Goal: Task Accomplishment & Management: Manage account settings

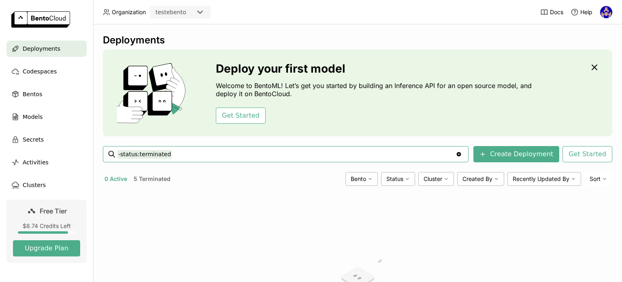
click at [30, 48] on span "Deployments" at bounding box center [42, 49] width 38 height 10
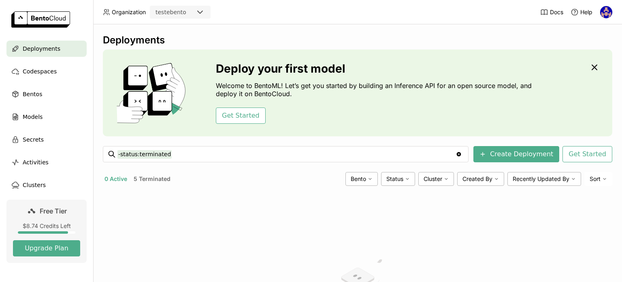
click at [154, 181] on button "5 Terminated" at bounding box center [152, 178] width 40 height 11
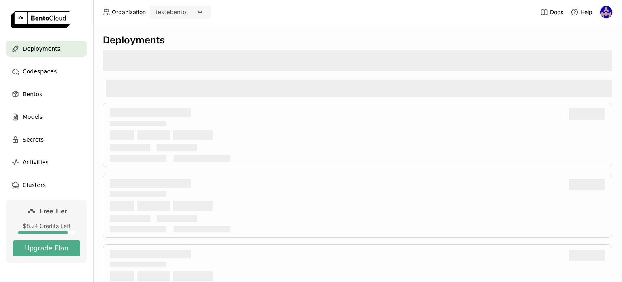
click at [607, 21] on div "Docs Help" at bounding box center [577, 12] width 73 height 24
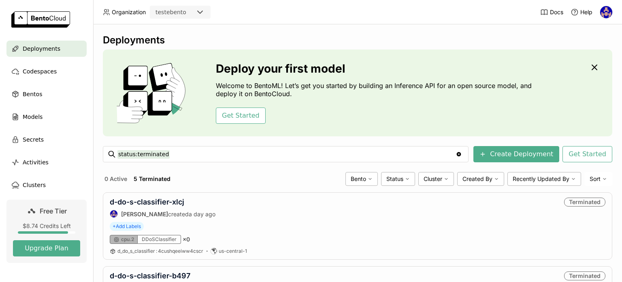
click at [604, 17] on img at bounding box center [607, 12] width 12 height 12
click at [585, 51] on span "API Tokens" at bounding box center [595, 53] width 29 height 7
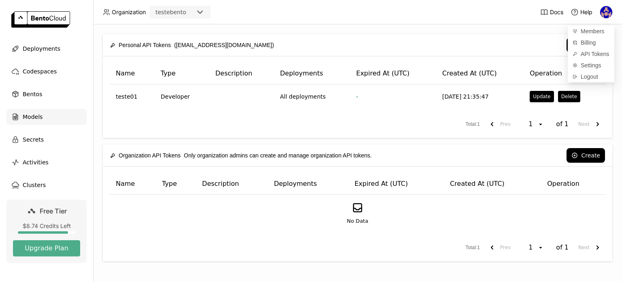
click at [31, 120] on span "Models" at bounding box center [33, 117] width 20 height 10
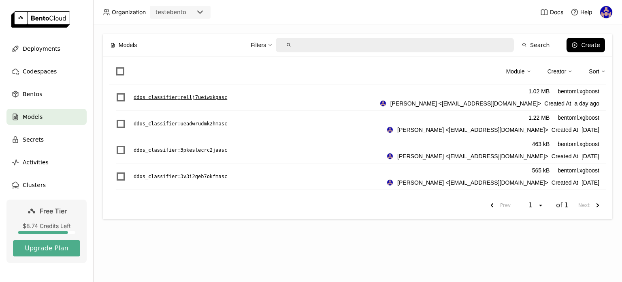
click at [205, 91] on div "ddos_classifier : rellj7ueiwxkgasc 1.02 MB bentoml.xgboost sidney santos <sidbo…" at bounding box center [361, 97] width 490 height 26
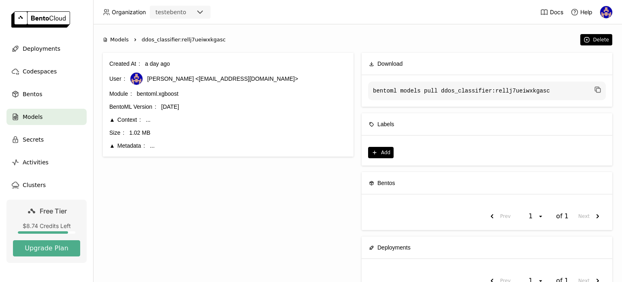
click at [144, 41] on span "ddos_classifier:rellj7ueiwxkgasc" at bounding box center [184, 40] width 84 height 8
copy div "ddos_classifier:rellj7ueiwxkgasc"
click at [27, 94] on span "Bentos" at bounding box center [32, 94] width 19 height 10
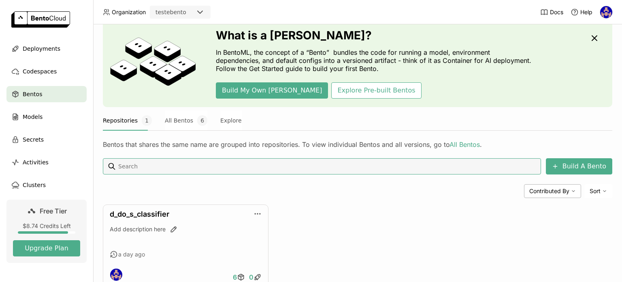
scroll to position [55, 0]
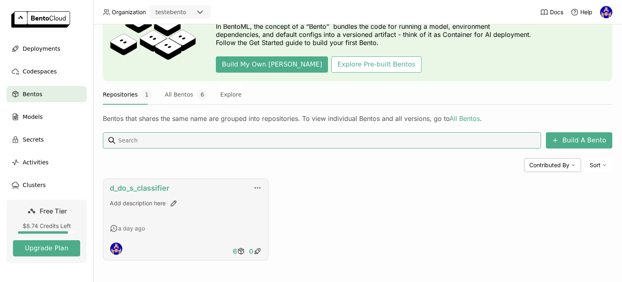
click at [159, 184] on link "d_do_s_classifier" at bounding box center [140, 188] width 60 height 9
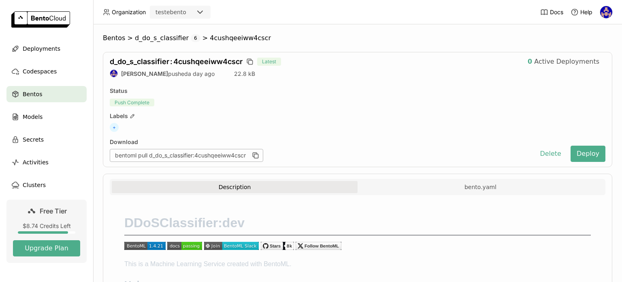
click at [195, 54] on div "d_do_s_classifier : 4cushqeeiww4cscr Latest 0 Active Deployments sidney santos …" at bounding box center [358, 109] width 510 height 115
click at [189, 60] on span "d_do_s_classifier : 4cushqeeiww4cscr" at bounding box center [176, 61] width 133 height 9
copy div "d_do_s_classifier : 4cushqeeiww4cscr"
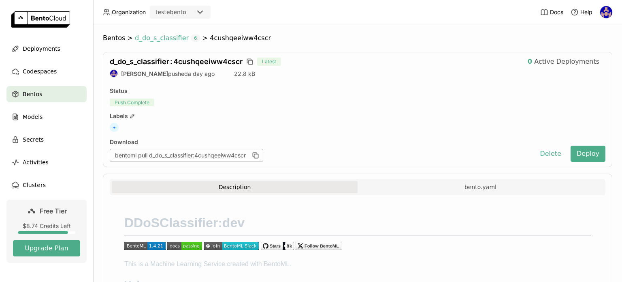
click at [149, 36] on span "d_do_s_classifier" at bounding box center [162, 38] width 54 height 8
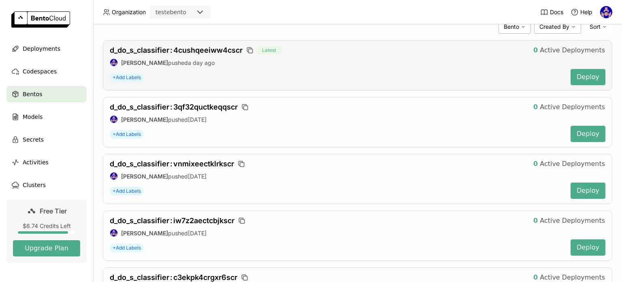
scroll to position [62, 0]
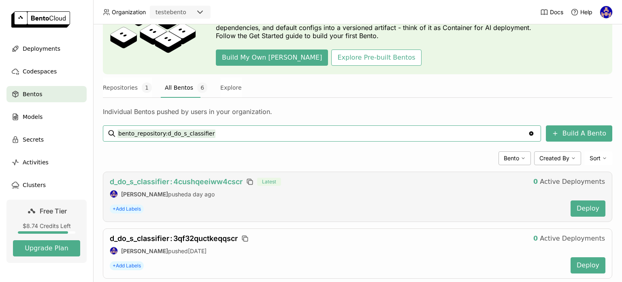
click at [180, 181] on span "d_do_s_classifier : 4cushqeeiww4cscr" at bounding box center [176, 181] width 133 height 9
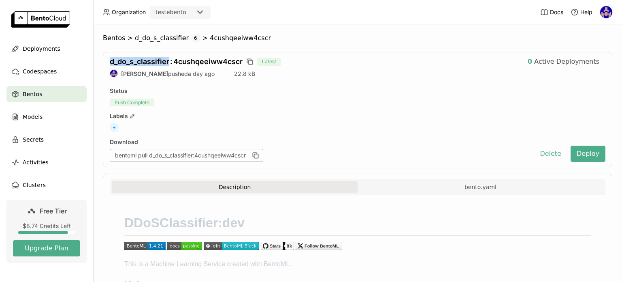
drag, startPoint x: 170, startPoint y: 60, endPoint x: 110, endPoint y: 63, distance: 60.1
click at [110, 63] on span "d_do_s_classifier : 4cushqeeiww4cscr" at bounding box center [176, 61] width 133 height 9
copy span "d_do_s_classifier"
click at [34, 124] on div "Models" at bounding box center [46, 117] width 80 height 16
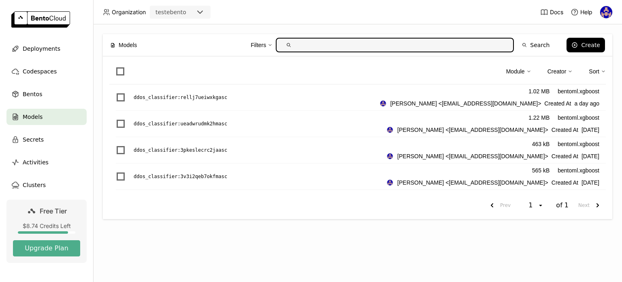
click at [42, 38] on link at bounding box center [46, 20] width 93 height 41
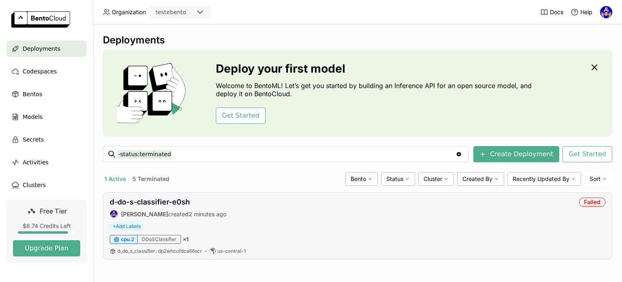
click at [167, 207] on div "d-do-s-classifier-e0sh sidney santos created 2 minutes ago" at bounding box center [168, 207] width 117 height 20
click at [174, 204] on link "d-do-s-classifier-e0sh" at bounding box center [150, 201] width 80 height 9
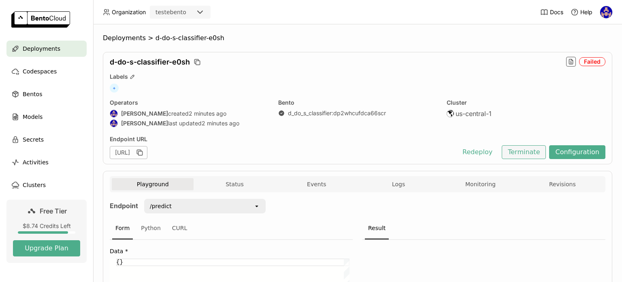
click at [540, 150] on button "Terminate" at bounding box center [524, 152] width 44 height 14
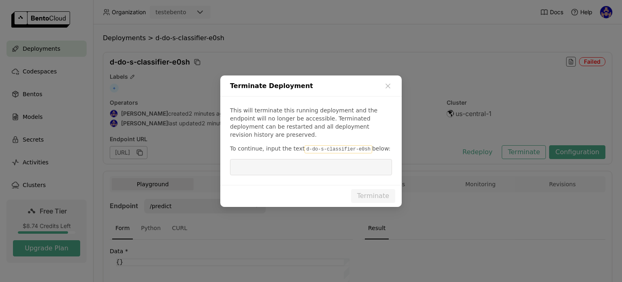
click at [334, 145] on code "d-do-s-classifier-e0sh" at bounding box center [338, 149] width 67 height 8
drag, startPoint x: 357, startPoint y: 144, endPoint x: 299, endPoint y: 144, distance: 58.4
click at [305, 145] on code "d-do-s-classifier-e0sh" at bounding box center [338, 149] width 67 height 8
copy code "d-do-s-classifier-e0sh"
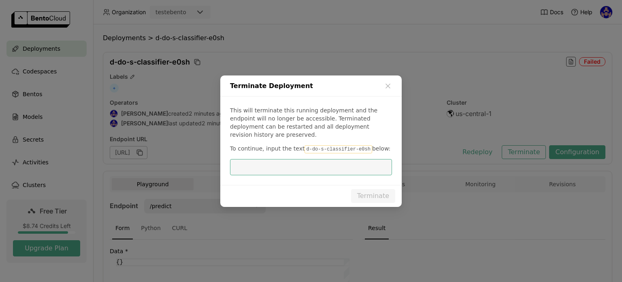
click at [257, 165] on input "dialog" at bounding box center [311, 166] width 152 height 15
paste input "d-do-s-classifier-e0sh"
type input "d-do-s-classifier-e0sh"
click at [363, 189] on button "Terminate" at bounding box center [373, 196] width 44 height 14
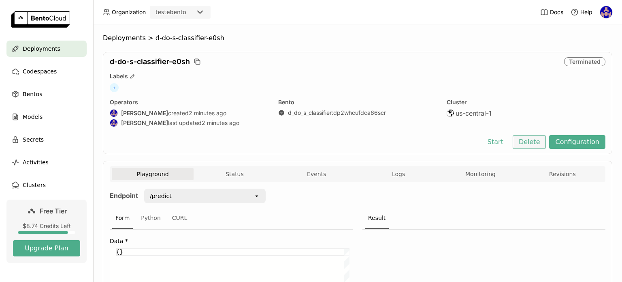
click at [542, 138] on button "Delete" at bounding box center [530, 142] width 34 height 14
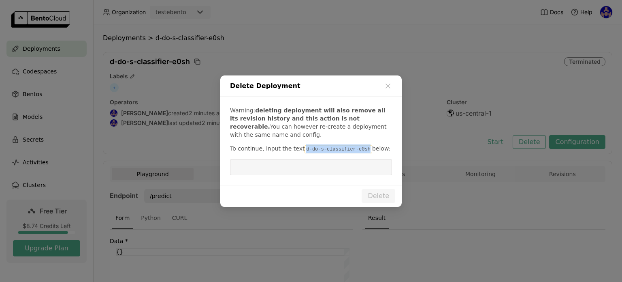
drag, startPoint x: 358, startPoint y: 150, endPoint x: 299, endPoint y: 143, distance: 59.9
click at [299, 143] on div "Warning: deleting deployment will also remove all its revision history and this…" at bounding box center [311, 140] width 182 height 88
copy code "d-do-s-classifier-e0sh"
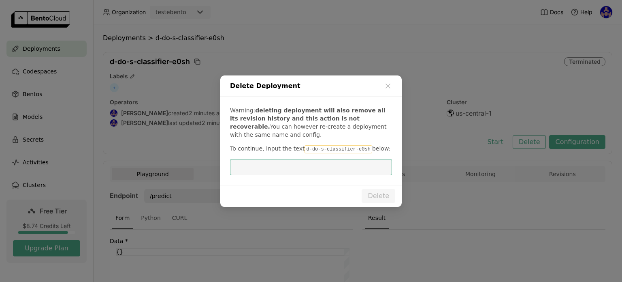
click at [297, 173] on input "dialog" at bounding box center [311, 166] width 152 height 15
paste input "d-do-s-classifier-e0sh"
type input "d-do-s-classifier-e0sh"
click at [380, 199] on button "Delete" at bounding box center [379, 196] width 34 height 14
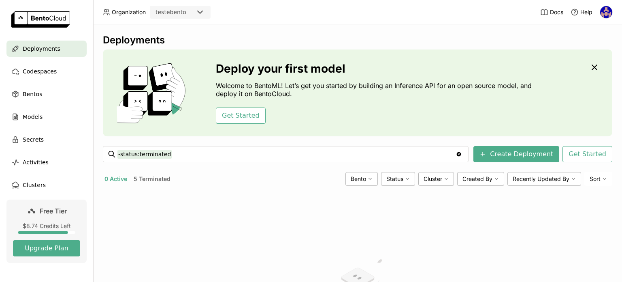
click at [141, 175] on button "5 Terminated" at bounding box center [152, 178] width 40 height 11
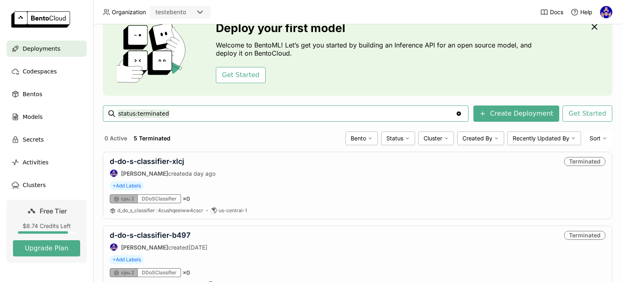
scroll to position [41, 0]
click at [121, 137] on button "1 Active" at bounding box center [115, 138] width 25 height 11
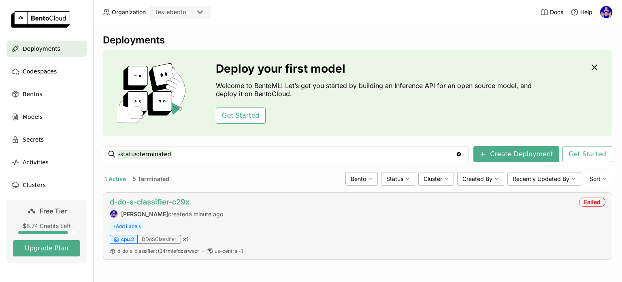
click at [165, 200] on link "d-do-s-classifier-c29x" at bounding box center [150, 201] width 80 height 9
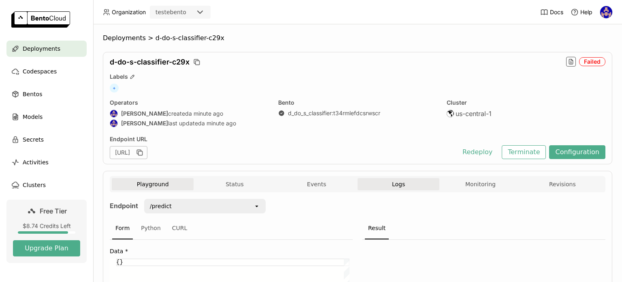
click at [405, 180] on button "Logs" at bounding box center [399, 184] width 82 height 12
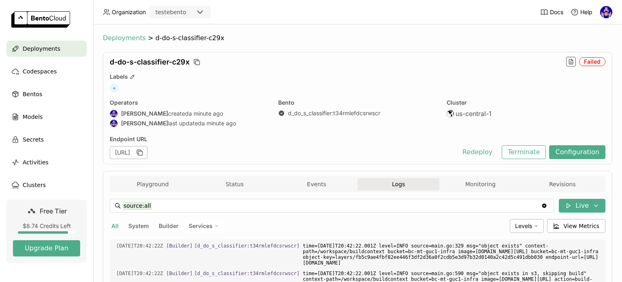
click at [128, 34] on span "Deployments" at bounding box center [124, 38] width 43 height 8
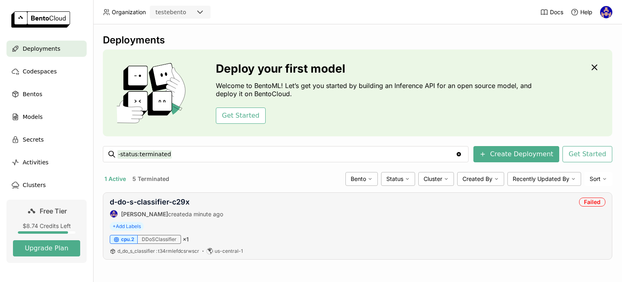
click at [329, 204] on div "d-do-s-classifier-c29x sidney santos created a minute ago Failed" at bounding box center [358, 207] width 496 height 20
click at [156, 201] on link "d-do-s-classifier-c29x" at bounding box center [150, 201] width 80 height 9
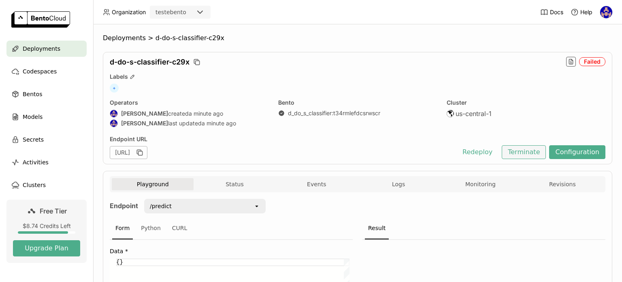
click at [517, 152] on button "Terminate" at bounding box center [524, 152] width 44 height 14
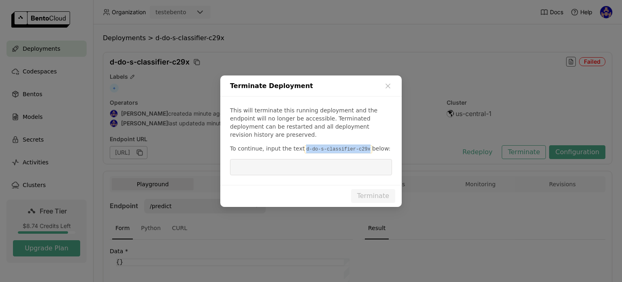
drag, startPoint x: 357, startPoint y: 145, endPoint x: 297, endPoint y: 145, distance: 60.0
click at [297, 145] on p "To continue, input the text d-do-s-classifier-c29x below:" at bounding box center [311, 148] width 162 height 9
copy code "d-do-s-classifier-c29x"
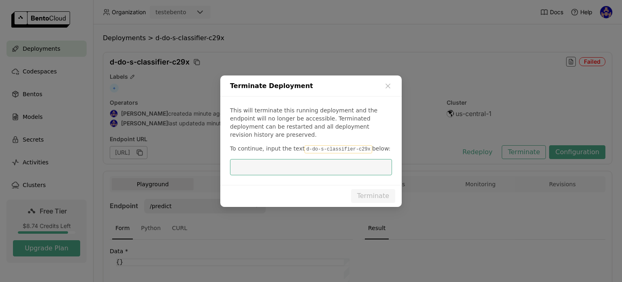
click at [303, 159] on input "dialog" at bounding box center [311, 166] width 152 height 15
paste input "d-do-s-classifier-c29x"
type input "d-do-s-classifier-c29x"
click at [356, 195] on button "Terminate" at bounding box center [373, 196] width 44 height 14
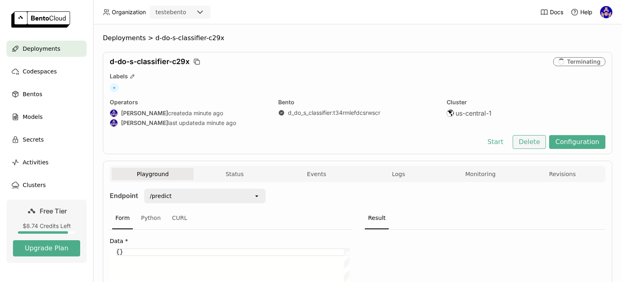
click at [529, 146] on button "Delete" at bounding box center [530, 142] width 34 height 14
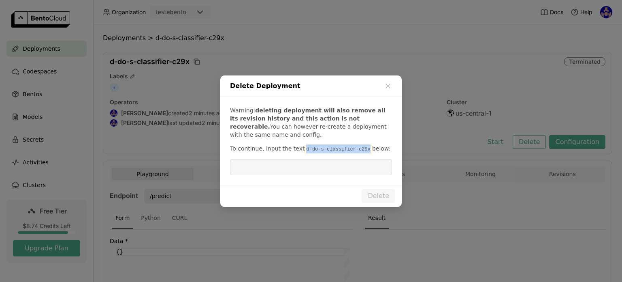
drag, startPoint x: 359, startPoint y: 148, endPoint x: 299, endPoint y: 147, distance: 59.6
click at [299, 147] on p "To continue, input the text d-do-s-classifier-c29x below:" at bounding box center [311, 148] width 162 height 9
copy code "d-do-s-classifier-c29x"
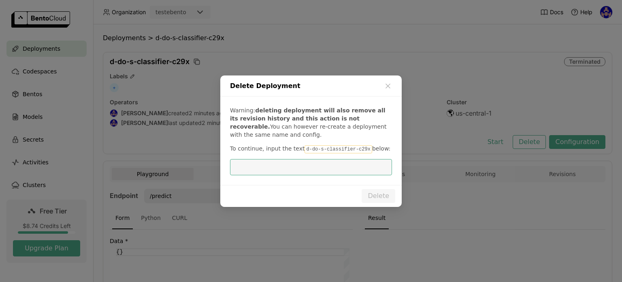
click at [311, 170] on input "dialog" at bounding box center [311, 166] width 152 height 15
paste input "d-do-s-classifier-c29x"
type input "d-do-s-classifier-c29x"
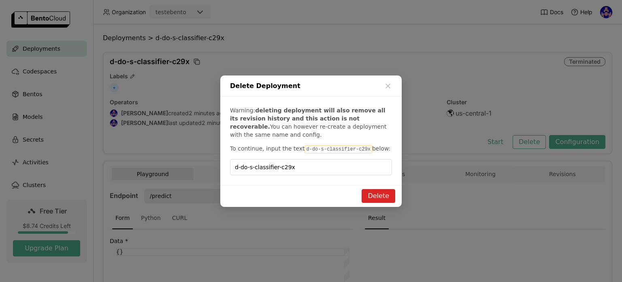
click at [384, 192] on button "Delete" at bounding box center [379, 196] width 34 height 14
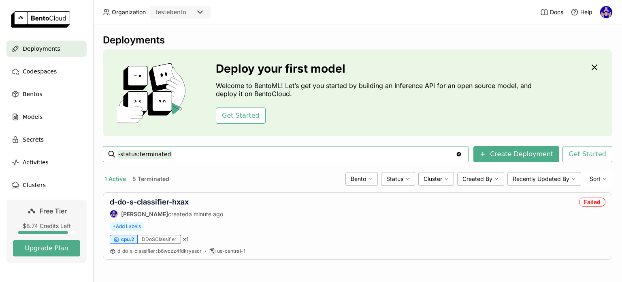
click at [41, 44] on span "Deployments" at bounding box center [42, 49] width 38 height 10
click at [184, 199] on link "d-do-s-classifier-hxax" at bounding box center [149, 201] width 79 height 9
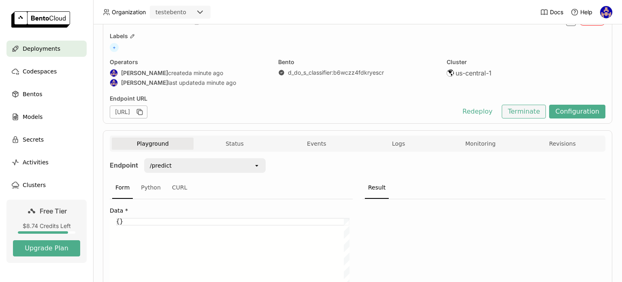
click at [511, 113] on button "Terminate" at bounding box center [524, 112] width 44 height 14
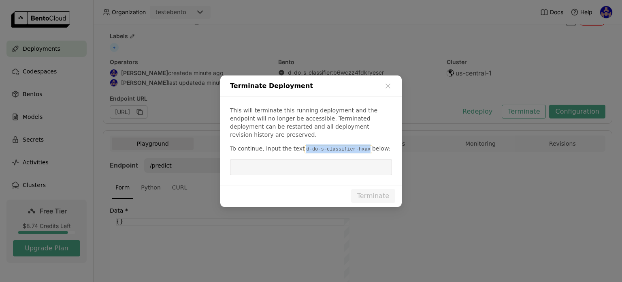
drag, startPoint x: 357, startPoint y: 144, endPoint x: 297, endPoint y: 147, distance: 59.2
click at [305, 147] on code "d-do-s-classifier-hxax" at bounding box center [338, 149] width 67 height 8
copy code "d-do-s-classifier-hxax"
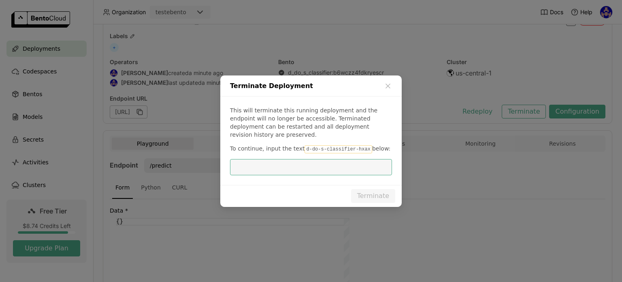
click at [276, 167] on input "dialog" at bounding box center [311, 166] width 152 height 15
paste input "d-do-s-classifier-hxax"
type input "d-do-s-classifier-hxax"
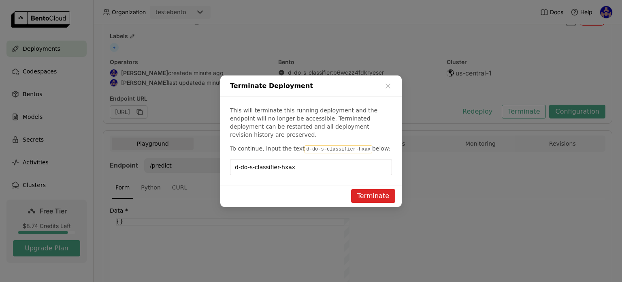
click at [376, 189] on button "Terminate" at bounding box center [373, 196] width 44 height 14
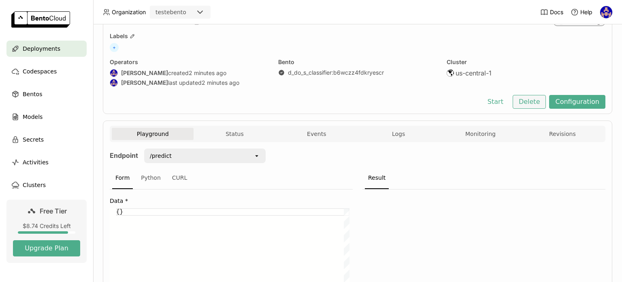
click at [524, 98] on button "Delete" at bounding box center [530, 102] width 34 height 14
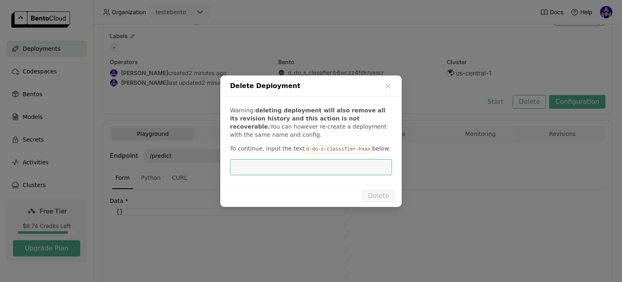
click at [329, 173] on input "dialog" at bounding box center [311, 166] width 152 height 15
type input "d-do-s-classifier-hxax"
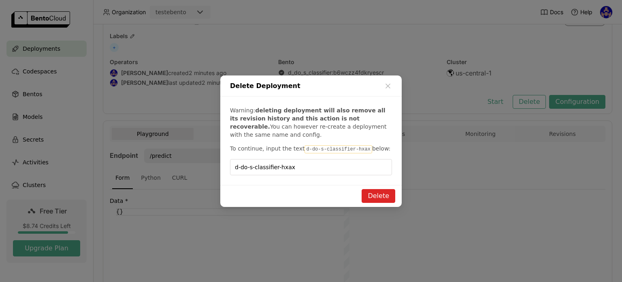
click at [392, 196] on button "Delete" at bounding box center [379, 196] width 34 height 14
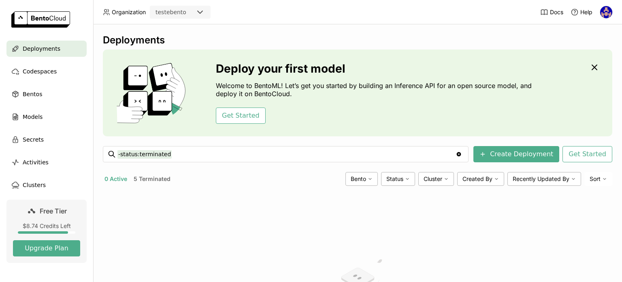
click at [168, 177] on button "5 Terminated" at bounding box center [152, 178] width 40 height 11
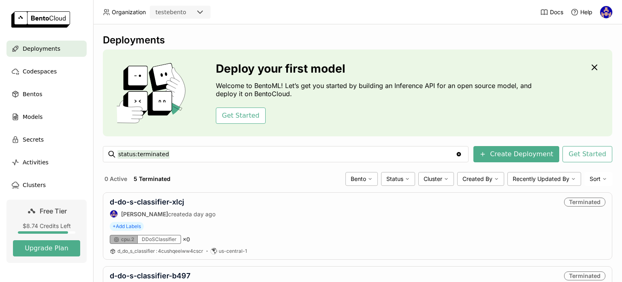
click at [57, 50] on div "Deployments" at bounding box center [46, 49] width 80 height 16
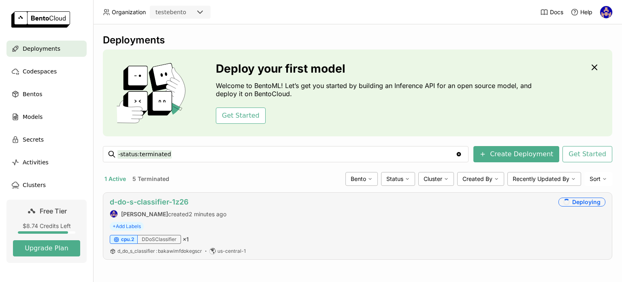
click at [166, 200] on link "d-do-s-classifier-1z26" at bounding box center [149, 201] width 79 height 9
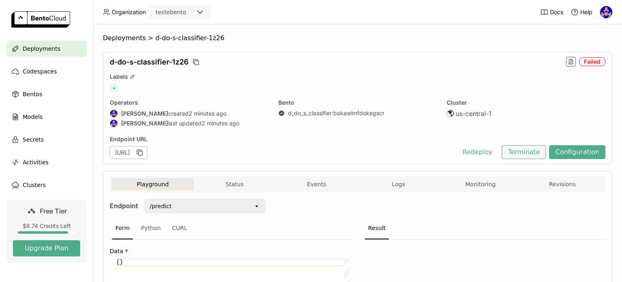
click at [512, 149] on button "Terminate" at bounding box center [524, 152] width 44 height 14
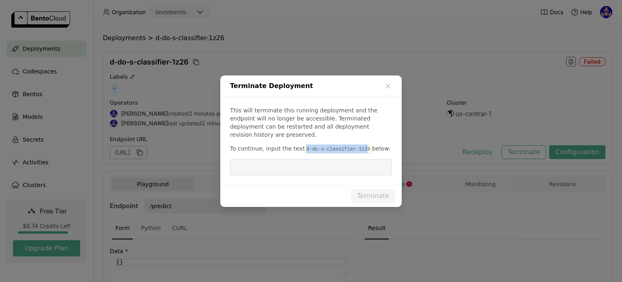
drag, startPoint x: 356, startPoint y: 145, endPoint x: 297, endPoint y: 142, distance: 59.3
click at [305, 145] on code "d-do-s-classifier-1z26" at bounding box center [338, 149] width 67 height 8
click at [339, 145] on code "d-do-s-classifier-1z26" at bounding box center [338, 149] width 67 height 8
drag, startPoint x: 357, startPoint y: 145, endPoint x: 296, endPoint y: 140, distance: 60.6
click at [297, 139] on div "This will terminate this running deployment and the endpoint will no longer be …" at bounding box center [311, 140] width 182 height 88
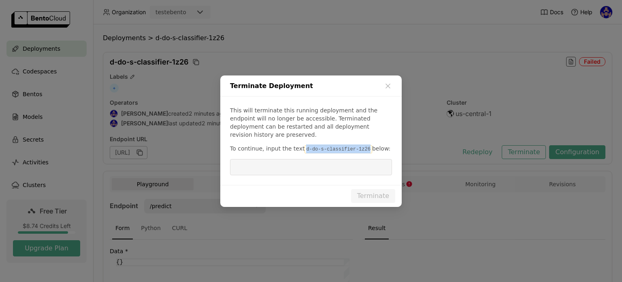
copy code "d-do-s-classifier-1z26"
click at [301, 163] on input "dialog" at bounding box center [311, 166] width 152 height 15
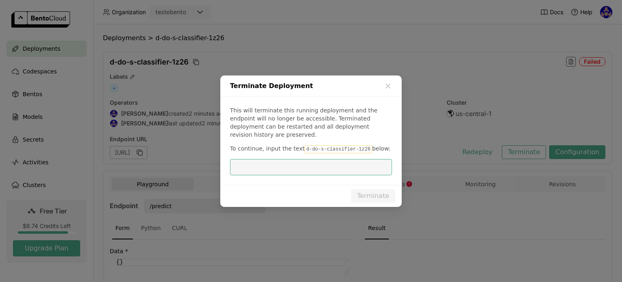
paste input "d-do-s-classifier-1z26"
type input "d-do-s-classifier-1z26"
click at [366, 191] on button "Terminate" at bounding box center [373, 196] width 44 height 14
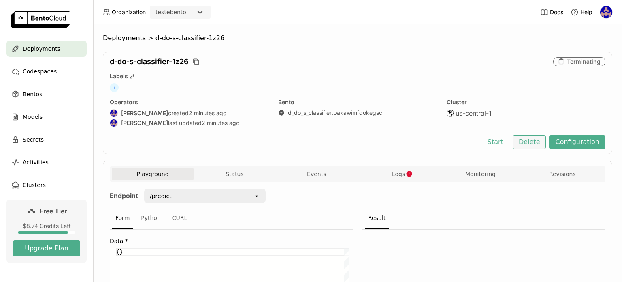
click at [531, 145] on button "Delete" at bounding box center [530, 142] width 34 height 14
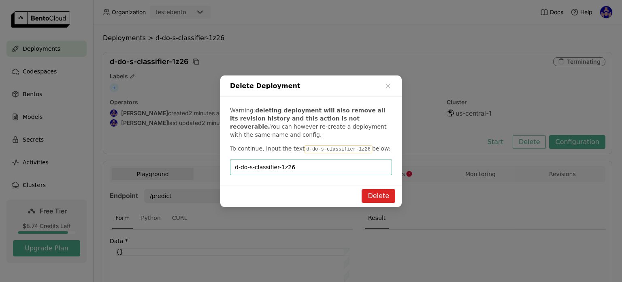
type input "d-do-s-classifier-1z26"
click at [381, 192] on button "Delete" at bounding box center [379, 196] width 34 height 14
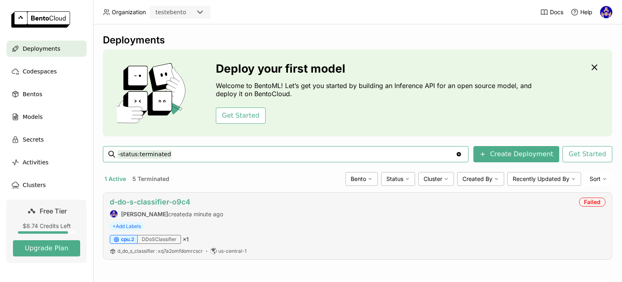
click at [188, 199] on link "d-do-s-classifier-o9c4" at bounding box center [150, 201] width 81 height 9
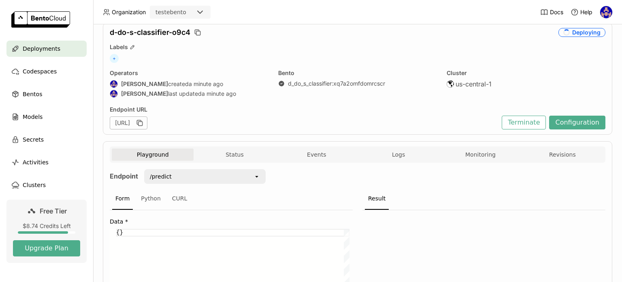
scroll to position [81, 0]
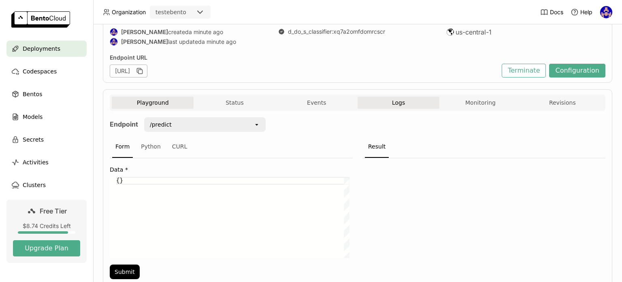
click at [392, 104] on span "Logs" at bounding box center [398, 102] width 13 height 7
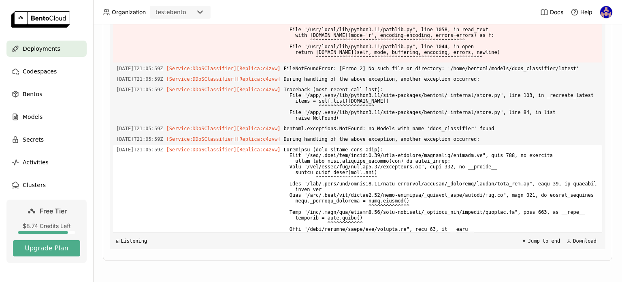
scroll to position [3270, 0]
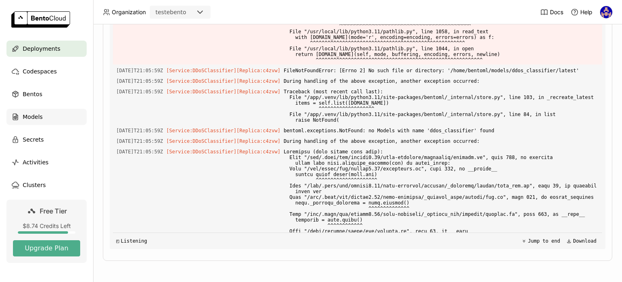
click at [35, 121] on span "Models" at bounding box center [33, 117] width 20 height 10
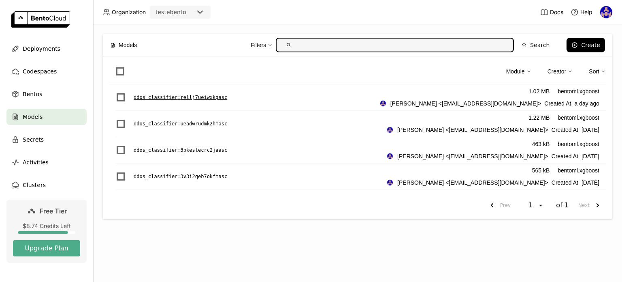
click at [185, 95] on p "ddos_classifier : rellj7ueiwxkgasc" at bounding box center [181, 97] width 94 height 8
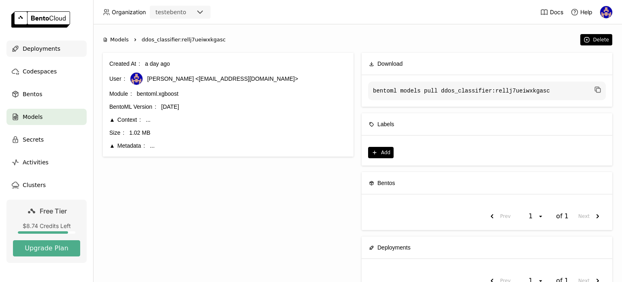
click at [40, 49] on span "Deployments" at bounding box center [42, 49] width 38 height 10
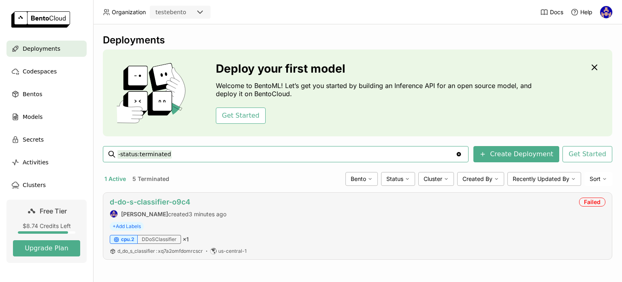
click at [177, 203] on link "d-do-s-classifier-o9c4" at bounding box center [150, 201] width 81 height 9
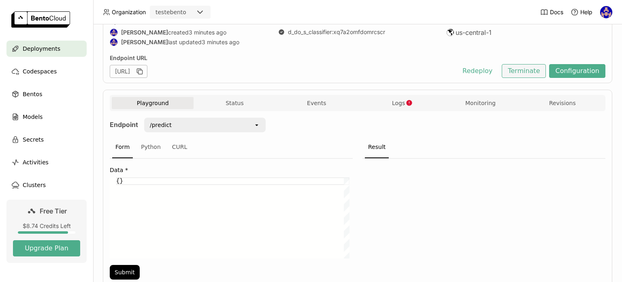
click at [528, 73] on button "Terminate" at bounding box center [524, 71] width 44 height 14
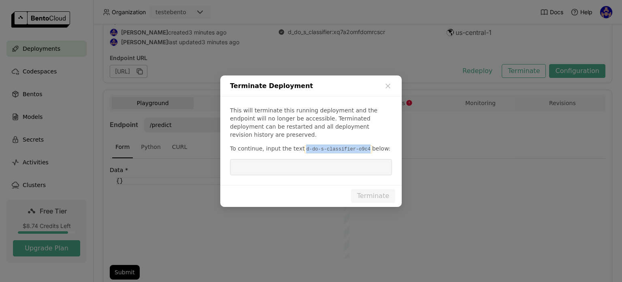
drag, startPoint x: 357, startPoint y: 144, endPoint x: 298, endPoint y: 148, distance: 59.3
click at [305, 148] on code "d-do-s-classifier-o9c4" at bounding box center [338, 149] width 67 height 8
copy code "d-do-s-classifier-o9c4"
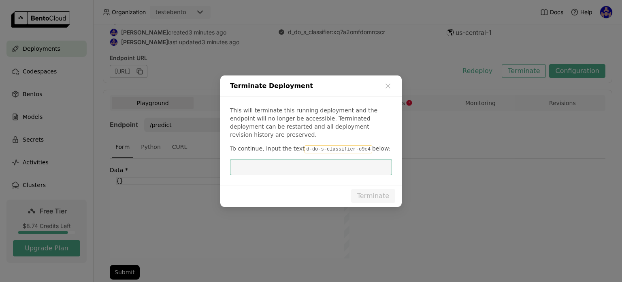
click at [303, 167] on input "dialog" at bounding box center [311, 166] width 152 height 15
paste input "d-do-s-classifier-o9c4"
type input "d-do-s-classifier-o9c4"
click at [349, 189] on div "Terminate" at bounding box center [311, 196] width 182 height 22
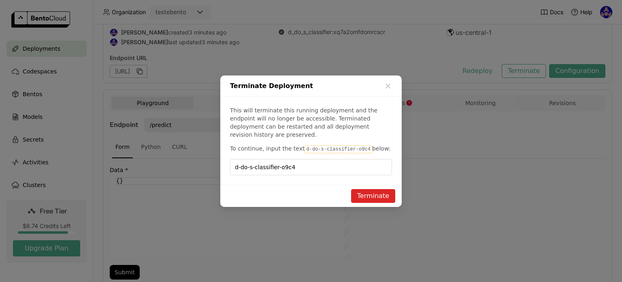
click at [375, 192] on button "Terminate" at bounding box center [373, 196] width 44 height 14
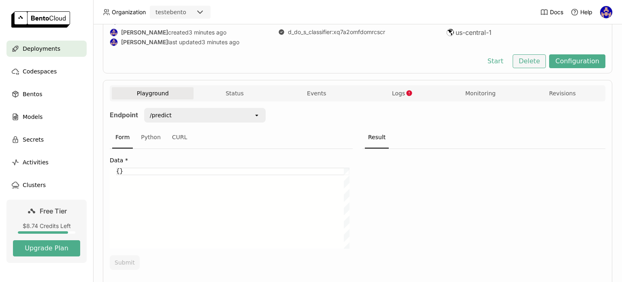
click at [535, 62] on button "Delete" at bounding box center [530, 61] width 34 height 14
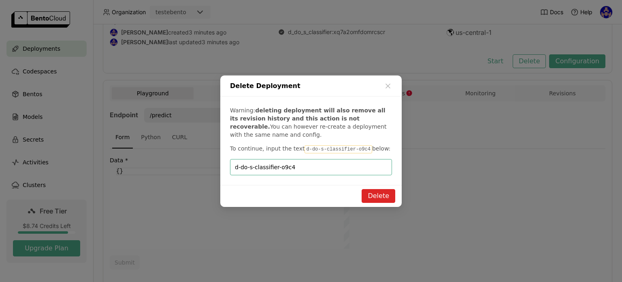
type input "d-do-s-classifier-o9c4"
click at [382, 192] on button "Delete" at bounding box center [379, 196] width 34 height 14
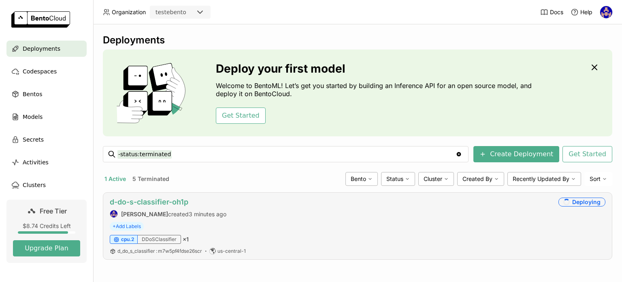
drag, startPoint x: 177, startPoint y: 207, endPoint x: 175, endPoint y: 201, distance: 5.4
click at [177, 204] on div "d-do-s-classifier-oh1p [PERSON_NAME] created 3 minutes ago" at bounding box center [168, 207] width 117 height 20
click at [175, 201] on link "d-do-s-classifier-oh1p" at bounding box center [149, 201] width 79 height 9
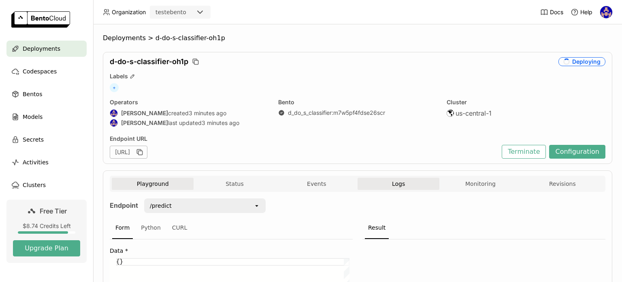
click at [381, 180] on button "Logs" at bounding box center [399, 183] width 82 height 12
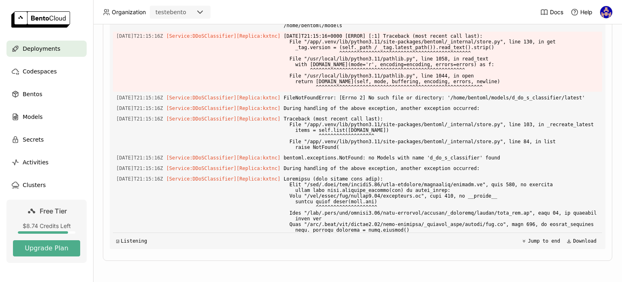
scroll to position [4495, 0]
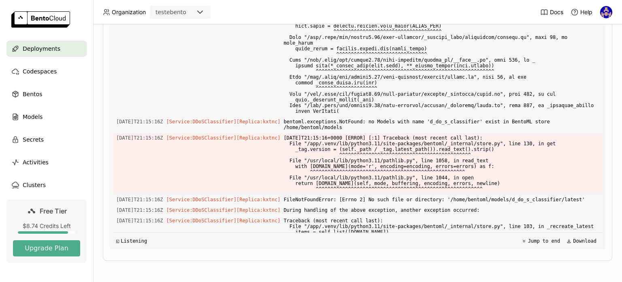
click at [49, 48] on span "Deployments" at bounding box center [42, 49] width 38 height 10
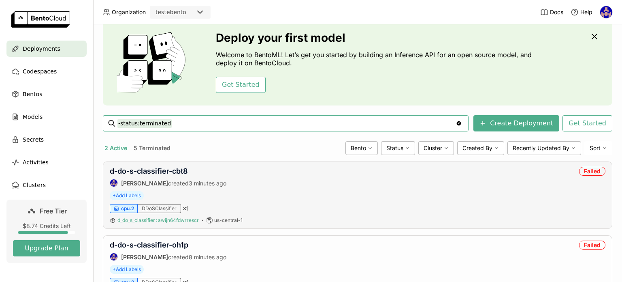
scroll to position [72, 0]
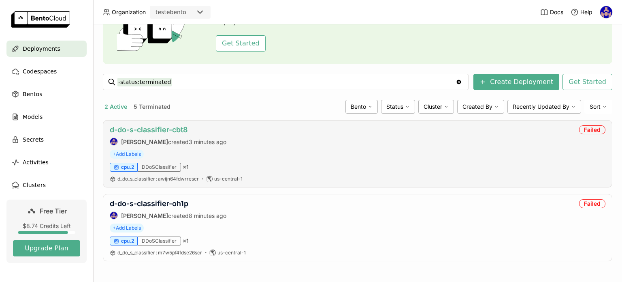
click at [184, 133] on link "d-do-s-classifier-cbt8" at bounding box center [149, 129] width 78 height 9
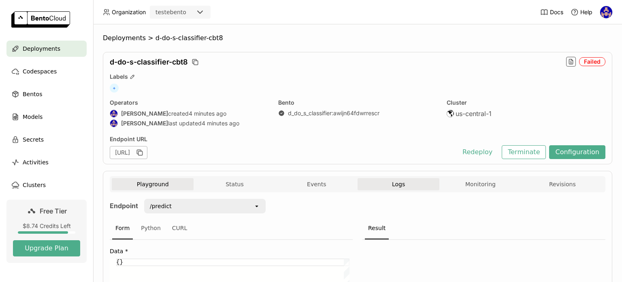
click at [408, 186] on button "Logs" at bounding box center [399, 184] width 82 height 12
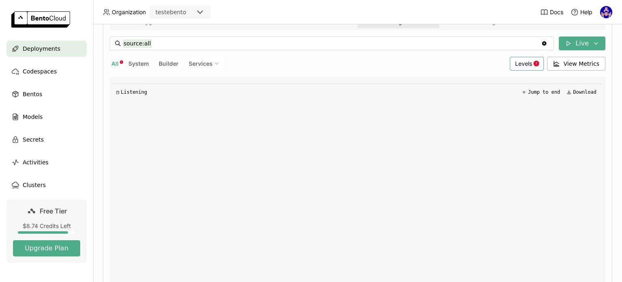
click at [535, 64] on icon at bounding box center [537, 63] width 6 height 6
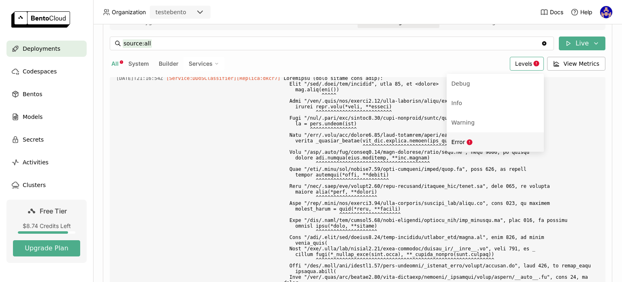
scroll to position [3613, 0]
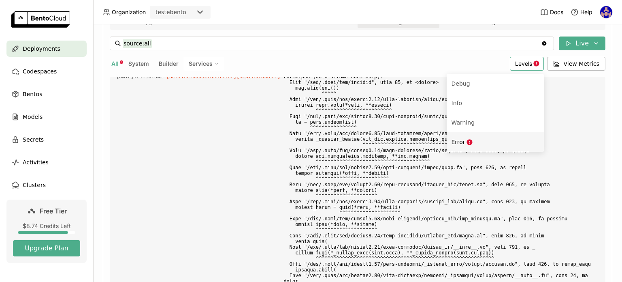
click at [459, 140] on span "Error" at bounding box center [459, 142] width 14 height 6
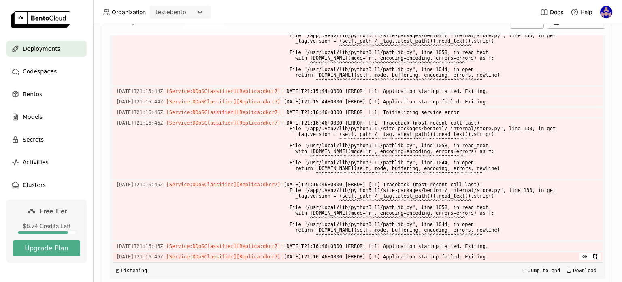
scroll to position [233, 0]
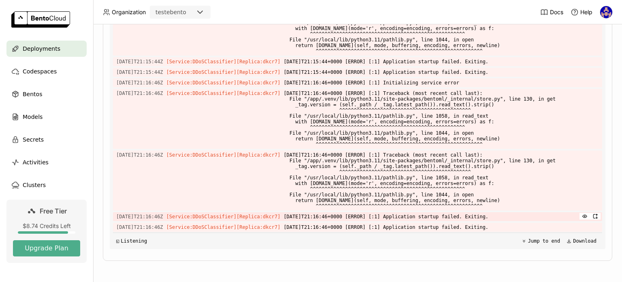
click at [395, 215] on span "2025-08-29T21:16:46+0000 [ERROR] [:1] Application startup failed. Exiting." at bounding box center [442, 216] width 316 height 9
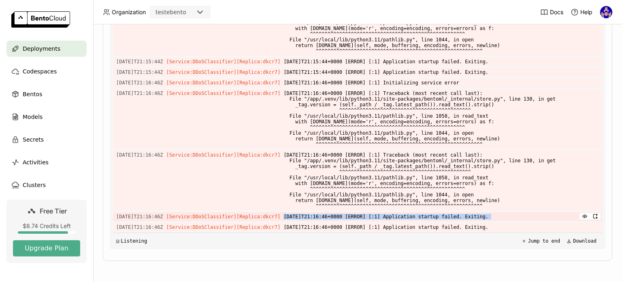
click at [395, 215] on span "2025-08-29T21:16:46+0000 [ERROR] [:1] Application startup failed. Exiting." at bounding box center [442, 216] width 316 height 9
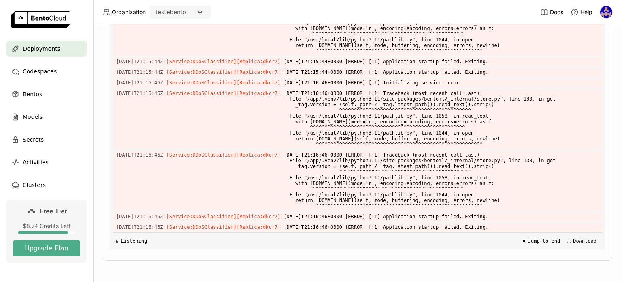
click at [420, 221] on div "Load older logs 2025-08-29T21:14:18Z [Service:DDoSClassifier] [Replica: dkcr7 ]…" at bounding box center [357, 127] width 489 height 243
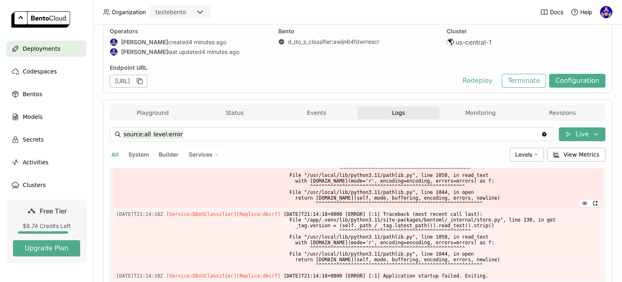
scroll to position [0, 0]
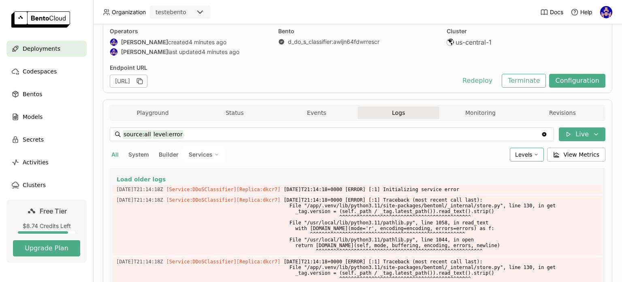
click at [530, 150] on div "Levels" at bounding box center [527, 154] width 34 height 14
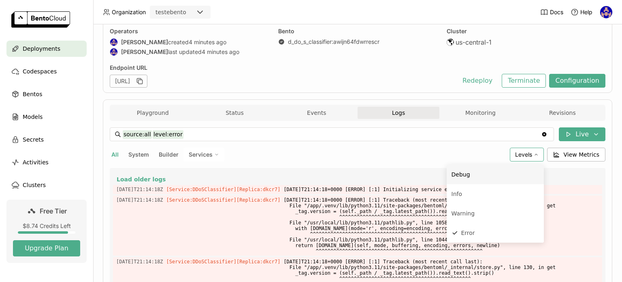
click at [476, 178] on li "Debug" at bounding box center [495, 174] width 97 height 19
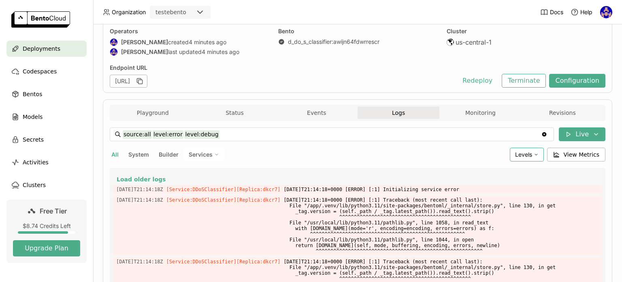
click at [527, 152] on span "Levels" at bounding box center [523, 154] width 17 height 7
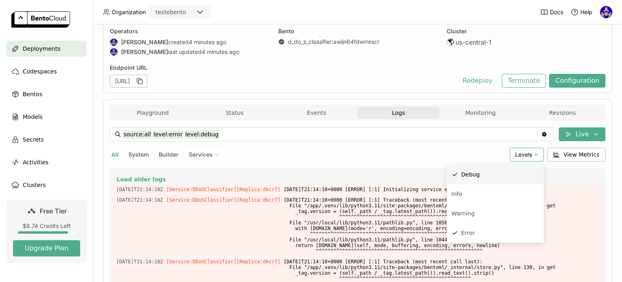
click at [488, 178] on div "Debug" at bounding box center [501, 174] width 78 height 10
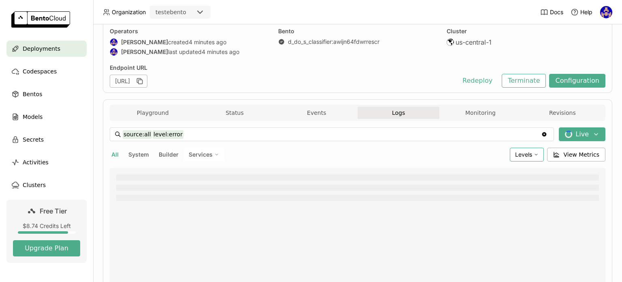
click at [529, 154] on span "Levels" at bounding box center [523, 154] width 17 height 7
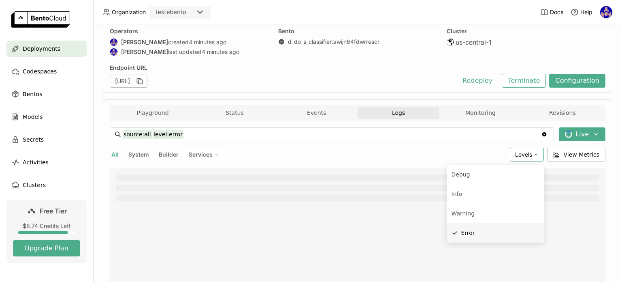
click at [491, 230] on div "Error" at bounding box center [501, 233] width 78 height 10
type input "source:all"
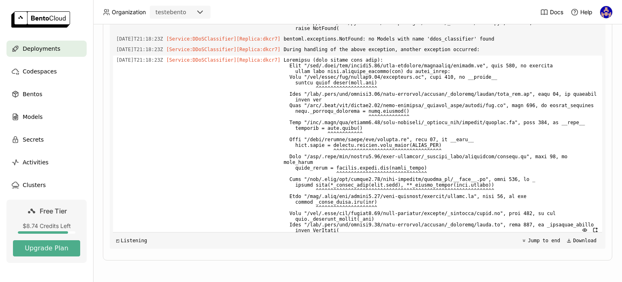
scroll to position [4721, 0]
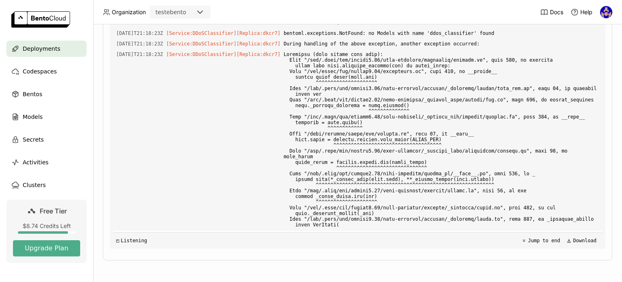
drag, startPoint x: 357, startPoint y: 203, endPoint x: 568, endPoint y: 201, distance: 210.3
click at [568, 231] on div "2025-08-29T21:18:23Z [Service:DDoSClassifier] [Replica: dkcr7 ] bentoml.excepti…" at bounding box center [357, 238] width 489 height 15
click at [44, 120] on div "Models" at bounding box center [46, 117] width 80 height 16
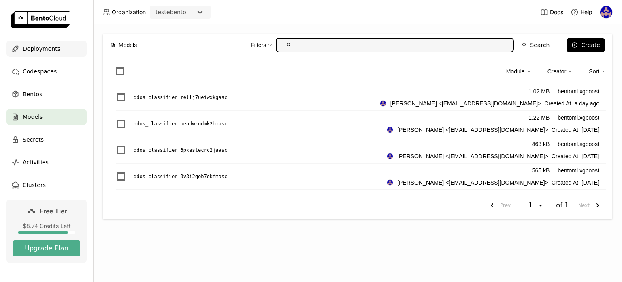
click at [55, 54] on div "Deployments" at bounding box center [46, 49] width 80 height 16
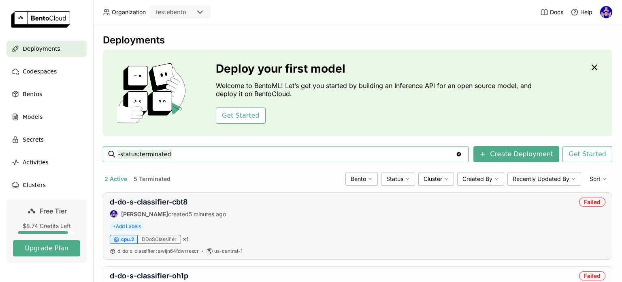
click at [185, 207] on div "d-do-s-classifier-cbt8 sidney santos created 5 minutes ago" at bounding box center [168, 207] width 116 height 20
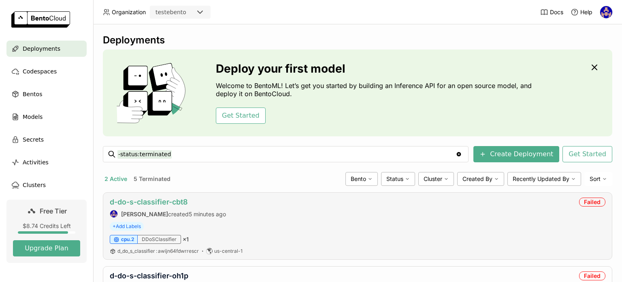
click at [183, 203] on link "d-do-s-classifier-cbt8" at bounding box center [149, 201] width 78 height 9
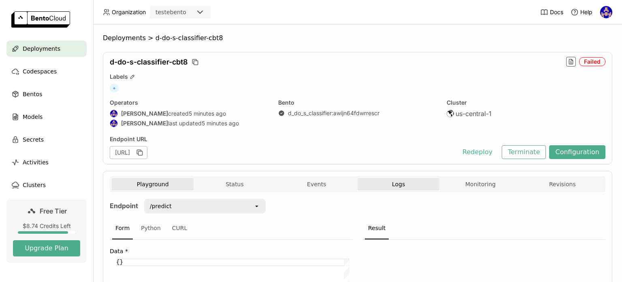
click at [383, 186] on button "Logs" at bounding box center [399, 184] width 82 height 12
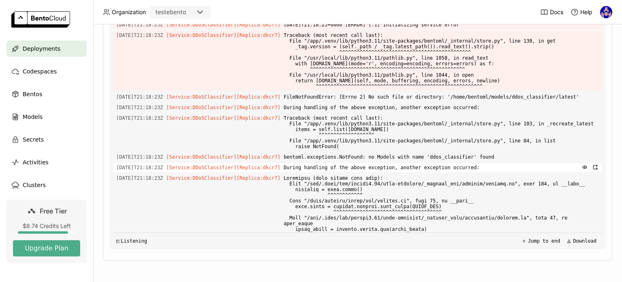
scroll to position [2559, 0]
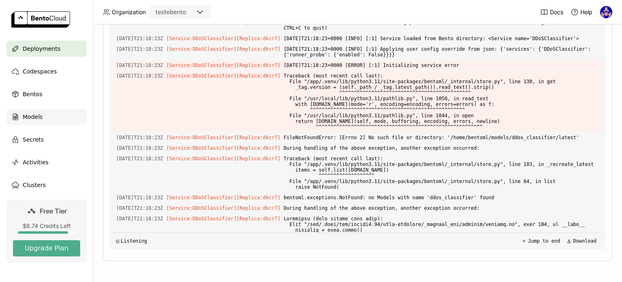
click at [30, 120] on span "Models" at bounding box center [33, 117] width 20 height 10
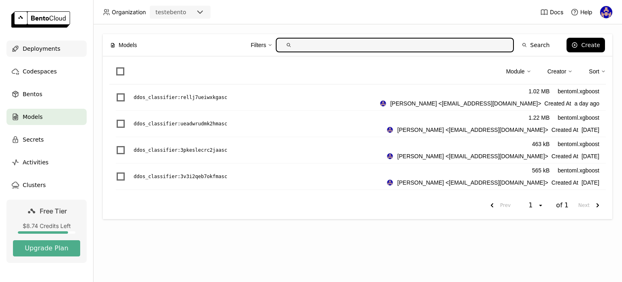
click at [47, 50] on span "Deployments" at bounding box center [42, 49] width 38 height 10
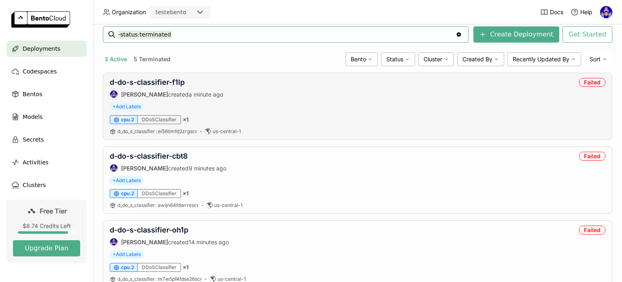
scroll to position [146, 0]
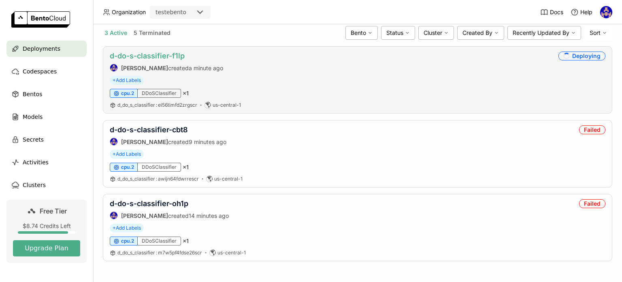
click at [171, 58] on link "d-do-s-classifier-f1lp" at bounding box center [147, 55] width 75 height 9
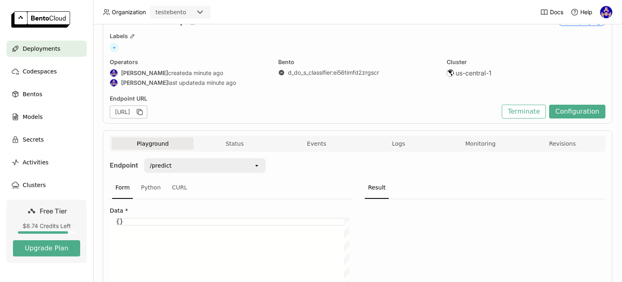
scroll to position [115, 0]
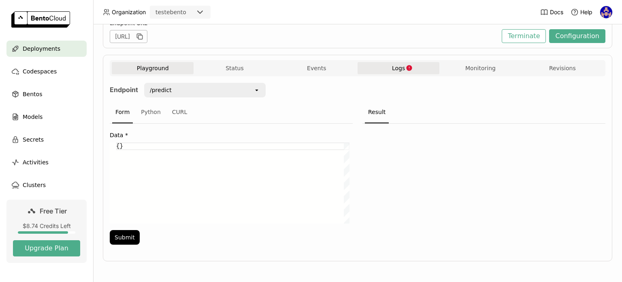
click at [387, 68] on button "Logs" at bounding box center [399, 68] width 82 height 12
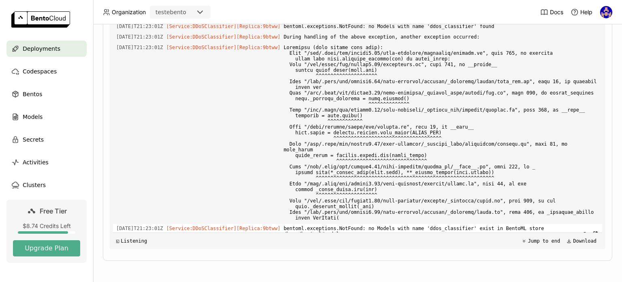
scroll to position [233, 0]
click at [582, 231] on icon "button" at bounding box center [585, 234] width 6 height 6
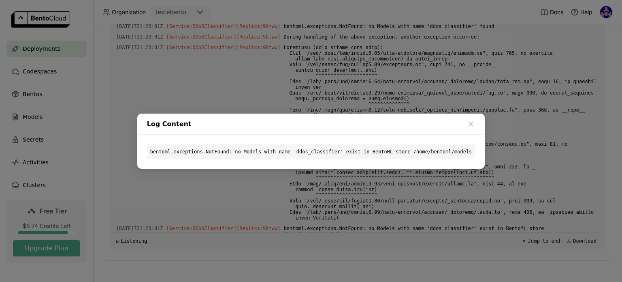
drag, startPoint x: 261, startPoint y: 72, endPoint x: 254, endPoint y: 80, distance: 10.3
click at [259, 75] on div "Log Content bentoml.exceptions.NotFound: no Models with name 'ddos_classifier' …" at bounding box center [311, 141] width 622 height 282
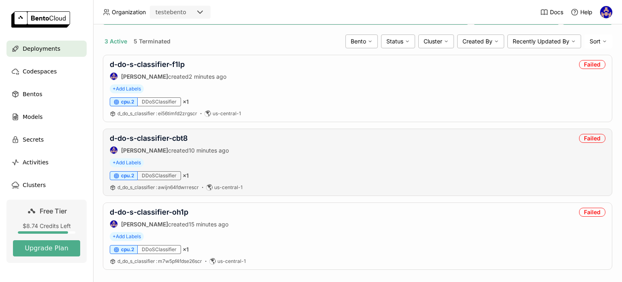
scroll to position [146, 0]
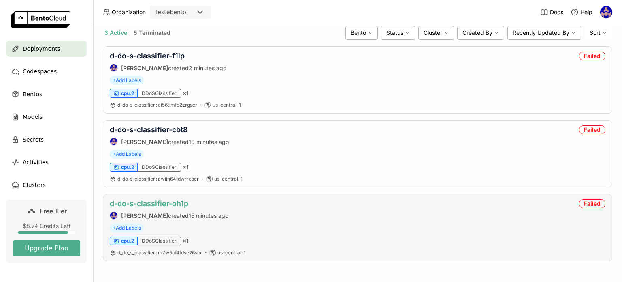
click at [175, 201] on link "d-do-s-classifier-oh1p" at bounding box center [149, 203] width 79 height 9
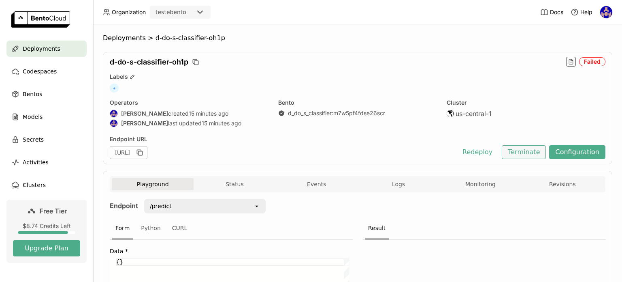
click at [530, 156] on button "Terminate" at bounding box center [524, 152] width 44 height 14
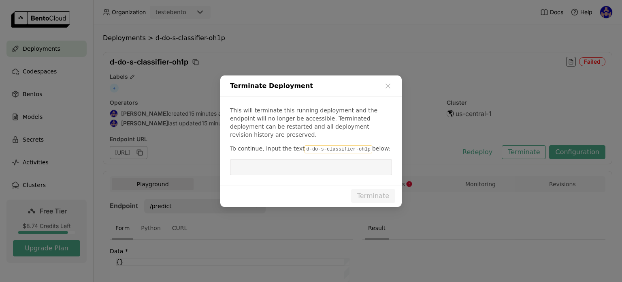
click at [351, 145] on code "d-do-s-classifier-oh1p" at bounding box center [338, 149] width 67 height 8
click at [357, 145] on code "d-do-s-classifier-oh1p" at bounding box center [338, 149] width 67 height 8
drag, startPoint x: 299, startPoint y: 145, endPoint x: 357, endPoint y: 141, distance: 57.7
click at [357, 145] on code "d-do-s-classifier-oh1p" at bounding box center [338, 149] width 67 height 8
copy code "d-do-s-classifier-oh1p"
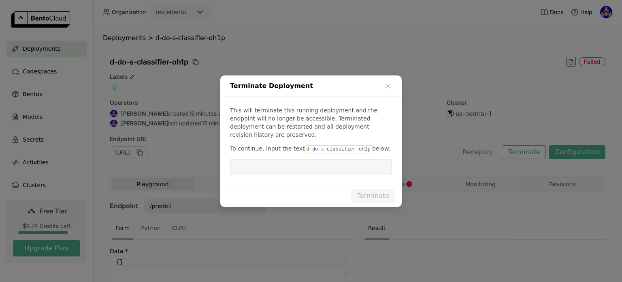
click at [335, 162] on input "dialog" at bounding box center [311, 166] width 152 height 15
paste input "d-do-s-classifier-oh1p"
type input "d-do-s-classifier-oh1p"
click at [384, 194] on button "Terminate" at bounding box center [373, 196] width 44 height 14
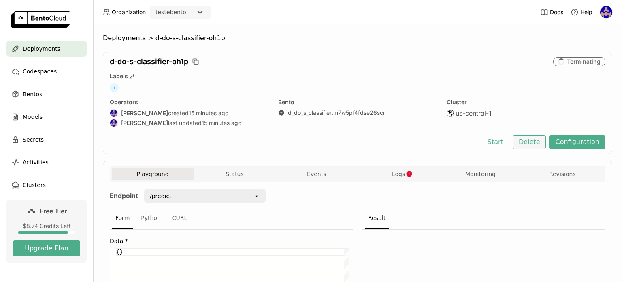
click at [531, 143] on button "Delete" at bounding box center [530, 142] width 34 height 14
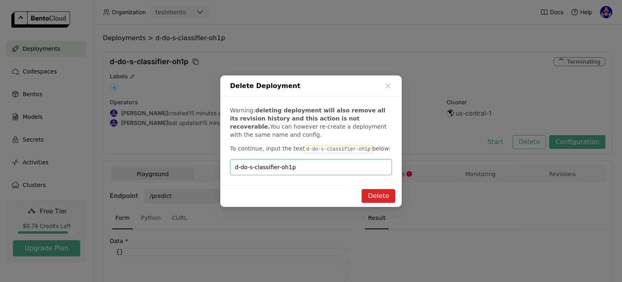
type input "d-do-s-classifier-oh1p"
click at [384, 194] on button "Delete" at bounding box center [379, 196] width 34 height 14
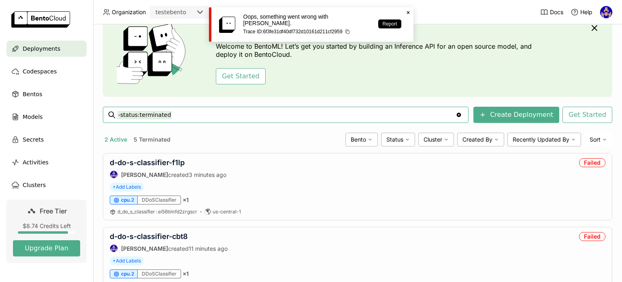
scroll to position [72, 0]
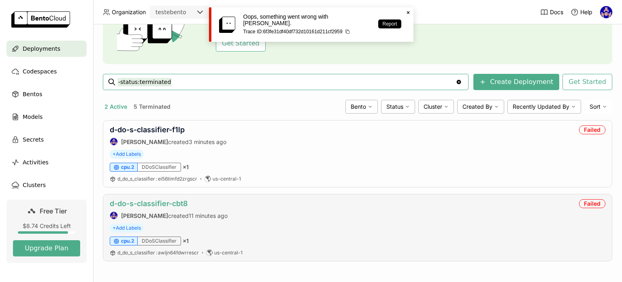
click at [169, 202] on link "d-do-s-classifier-cbt8" at bounding box center [149, 203] width 78 height 9
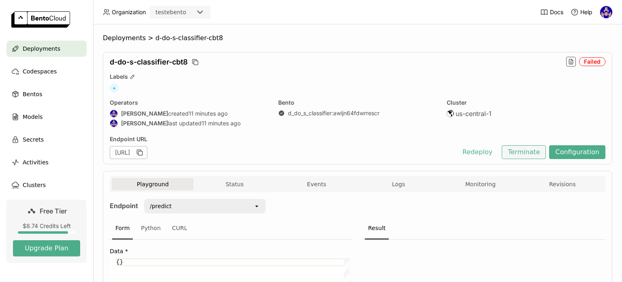
click at [511, 152] on button "Terminate" at bounding box center [524, 152] width 44 height 14
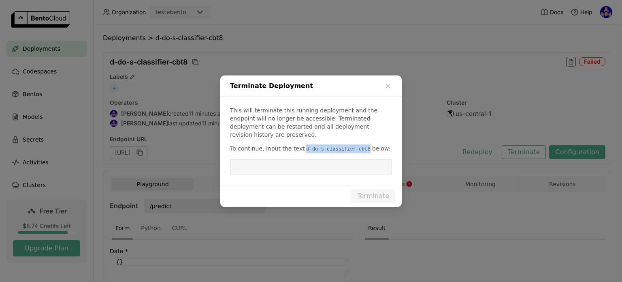
drag, startPoint x: 357, startPoint y: 143, endPoint x: 298, endPoint y: 145, distance: 59.2
click at [305, 145] on code "d-do-s-classifier-cbt8" at bounding box center [338, 149] width 67 height 8
copy code "d-do-s-classifier-cbt8"
click at [297, 164] on input "dialog" at bounding box center [311, 166] width 152 height 15
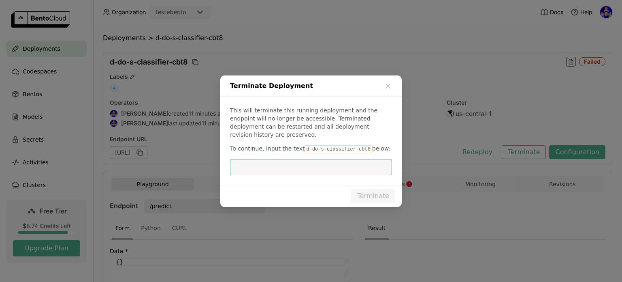
paste input "d-do-s-classifier-cbt8"
type input "d-do-s-classifier-cbt8"
click at [370, 189] on button "Terminate" at bounding box center [373, 196] width 44 height 14
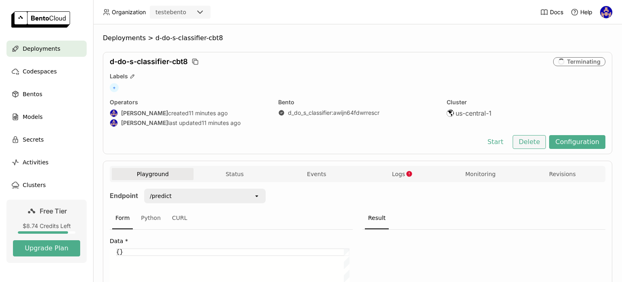
click at [525, 143] on button "Delete" at bounding box center [530, 142] width 34 height 14
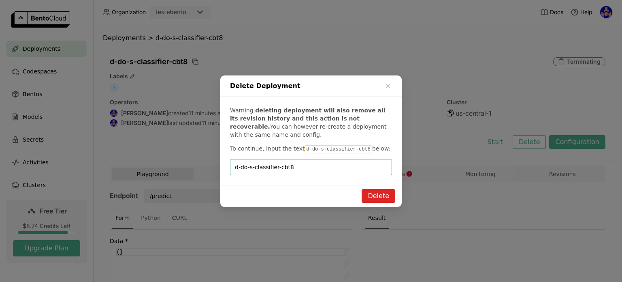
type input "d-do-s-classifier-cbt8"
click at [383, 191] on button "Delete" at bounding box center [379, 196] width 34 height 14
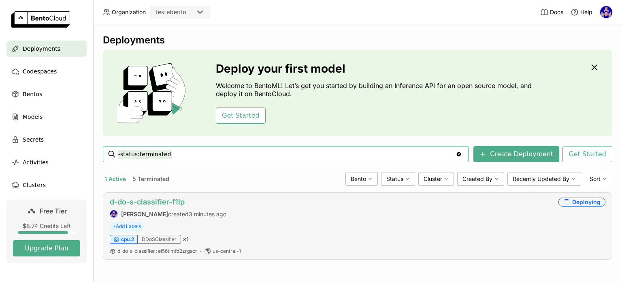
click at [177, 201] on link "d-do-s-classifier-f1lp" at bounding box center [147, 201] width 75 height 9
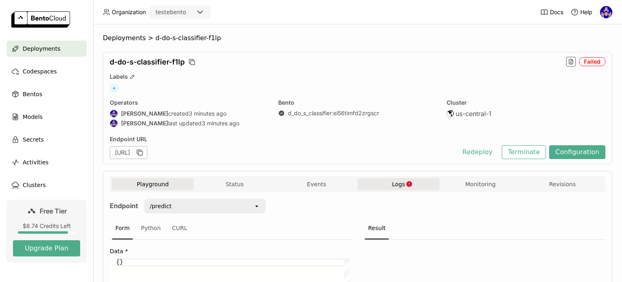
click at [405, 189] on button "Logs" at bounding box center [399, 184] width 82 height 12
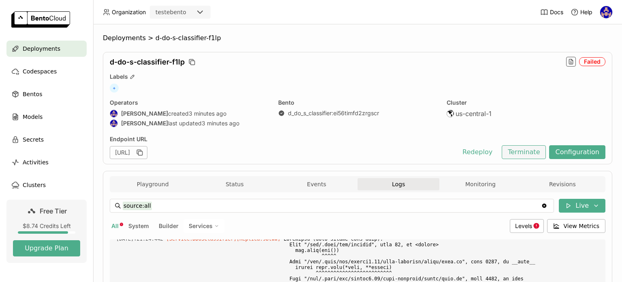
click at [512, 155] on button "Terminate" at bounding box center [524, 152] width 44 height 14
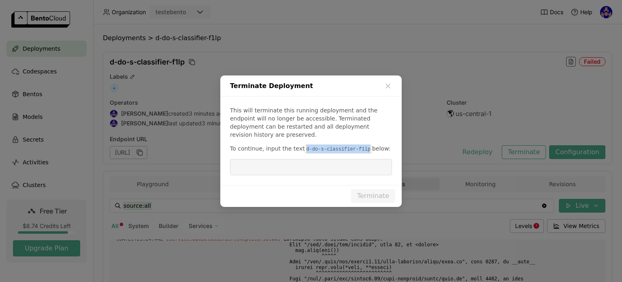
drag, startPoint x: 358, startPoint y: 145, endPoint x: 299, endPoint y: 144, distance: 59.2
click at [305, 145] on code "d-do-s-classifier-f1lp" at bounding box center [338, 149] width 67 height 8
copy code "d-do-s-classifier-f1lp"
click at [302, 161] on input "dialog" at bounding box center [311, 166] width 152 height 15
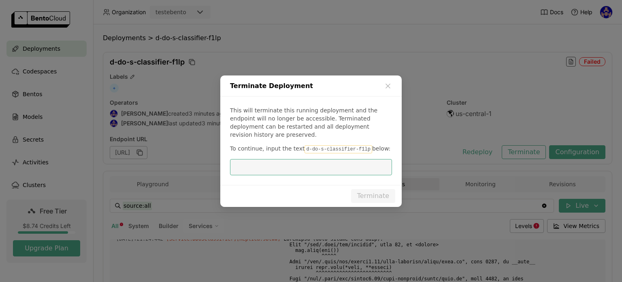
paste input "d-do-s-classifier-f1lp"
type input "d-do-s-classifier-f1lp"
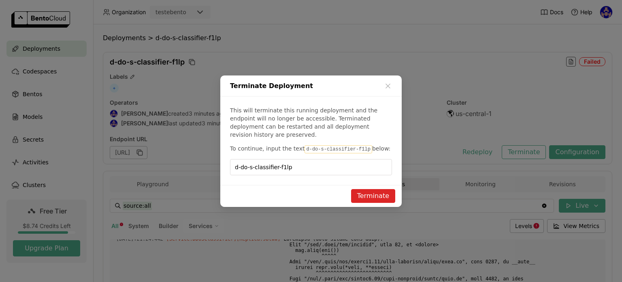
click at [371, 190] on button "Terminate" at bounding box center [373, 196] width 44 height 14
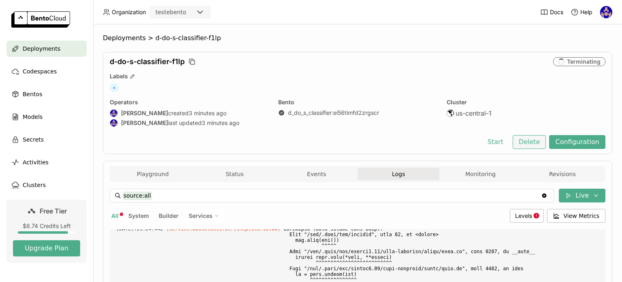
click at [524, 146] on button "Delete" at bounding box center [530, 142] width 34 height 14
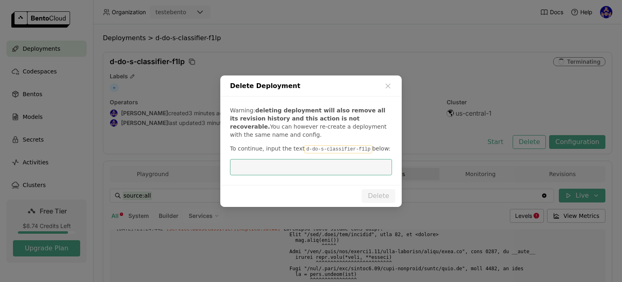
click at [295, 168] on input "dialog" at bounding box center [311, 166] width 152 height 15
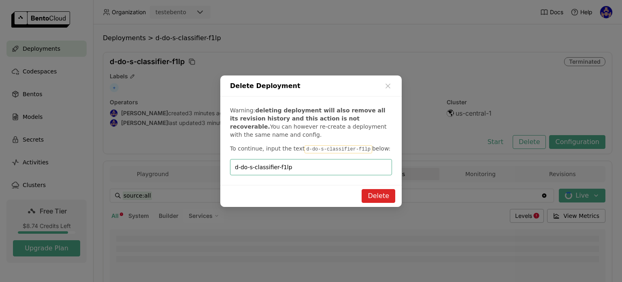
type input "d-do-s-classifier-f1lp"
click at [376, 195] on button "Delete" at bounding box center [379, 196] width 34 height 14
